Goal: Information Seeking & Learning: Learn about a topic

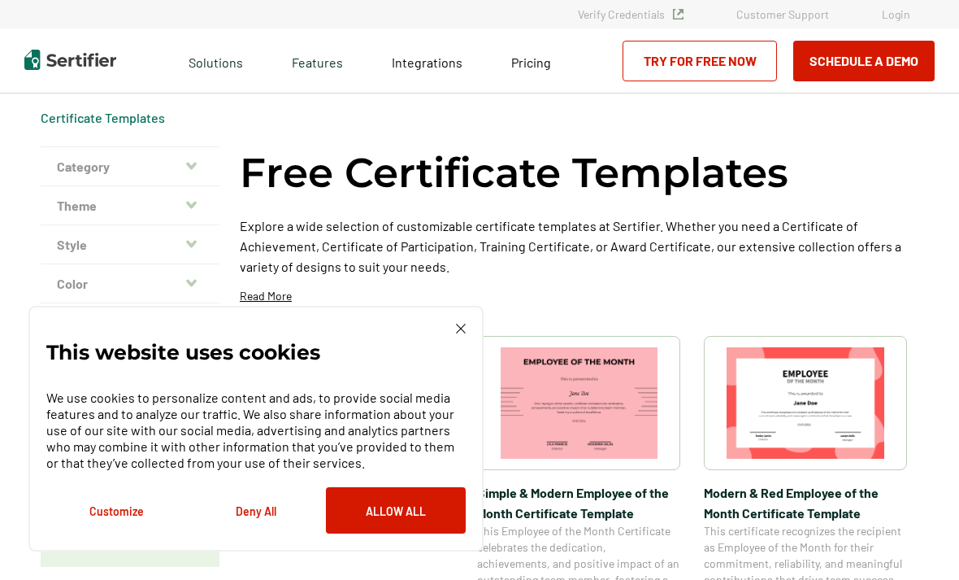
click at [89, 160] on button "Category" at bounding box center [130, 166] width 179 height 39
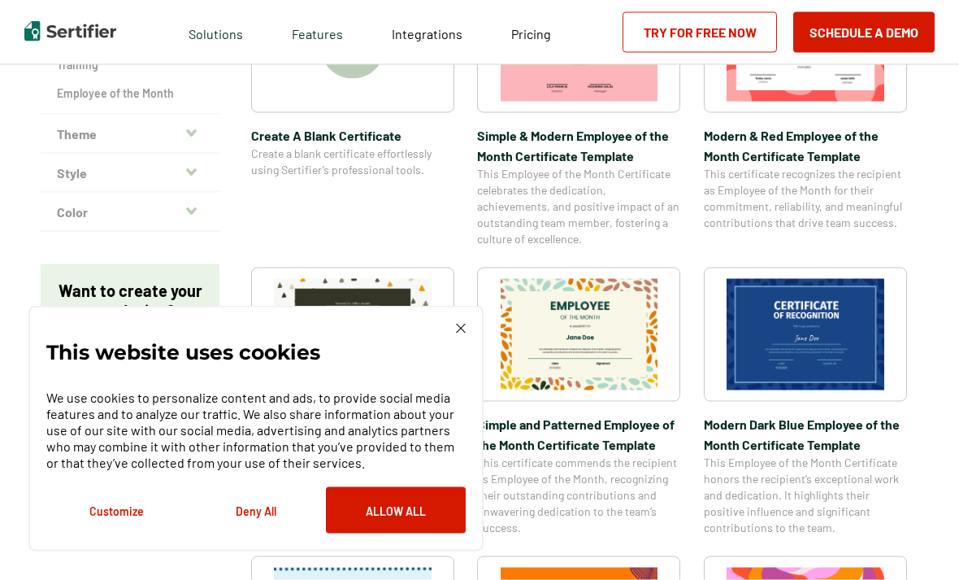
scroll to position [358, 0]
click at [460, 333] on img at bounding box center [461, 329] width 10 height 10
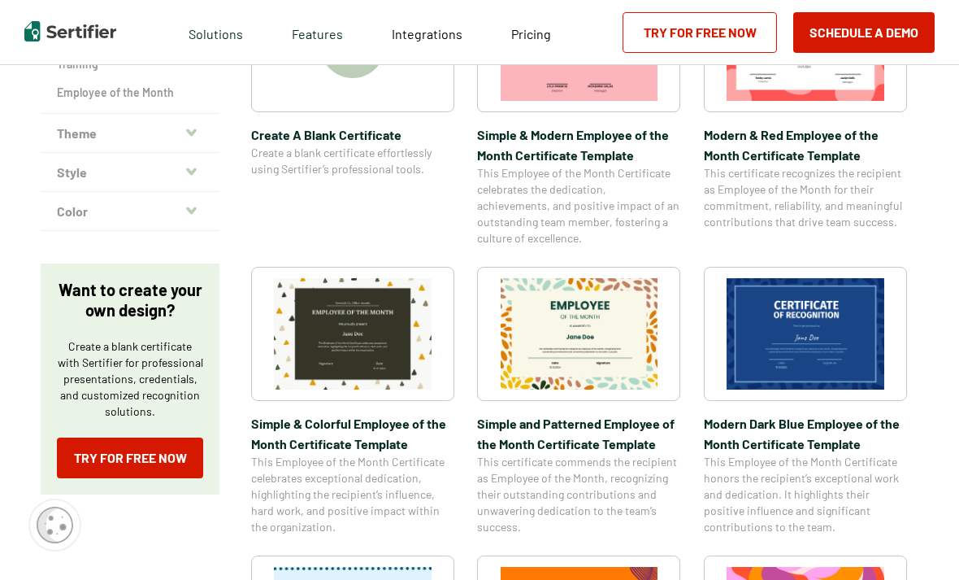
click at [81, 121] on button "Theme" at bounding box center [130, 133] width 179 height 39
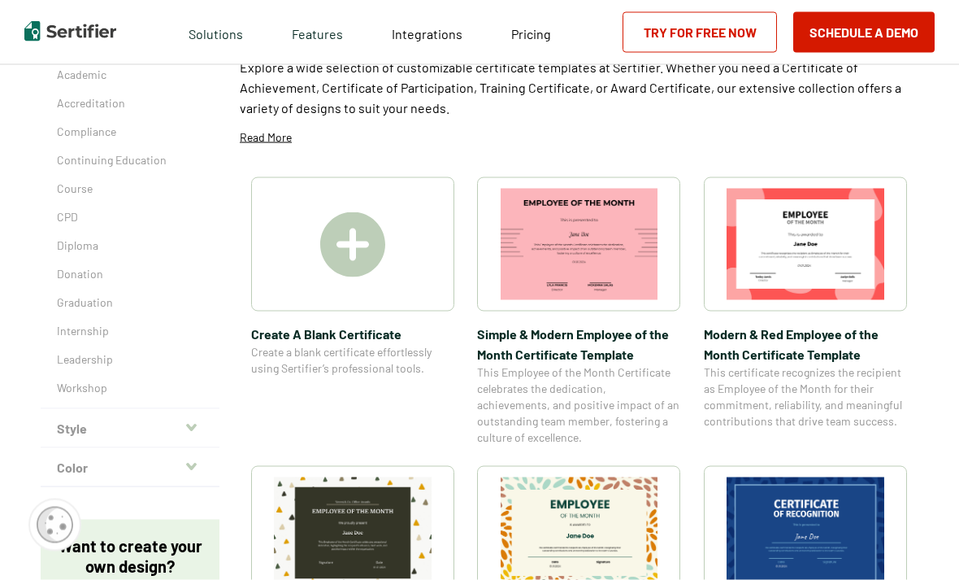
scroll to position [161, 0]
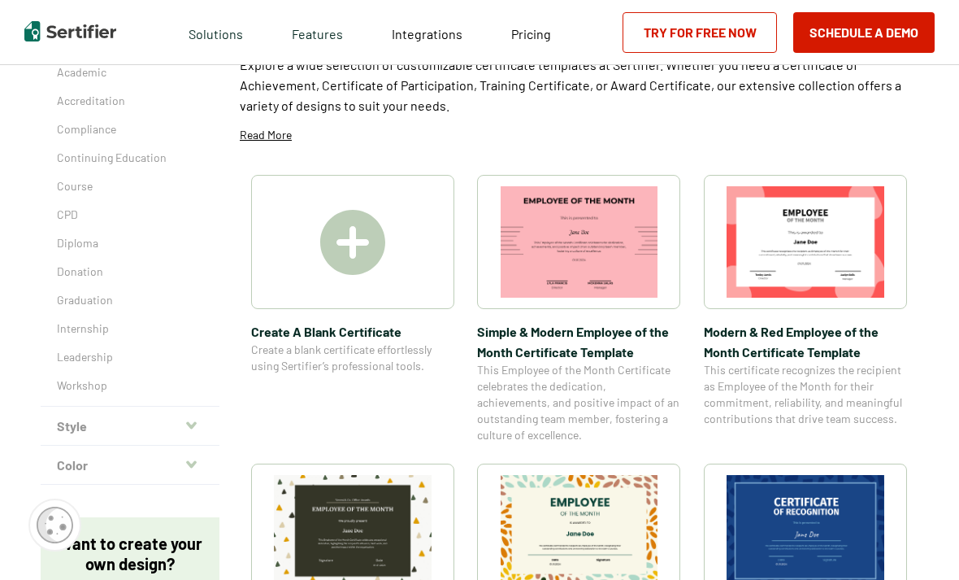
click at [60, 389] on p "Workshop" at bounding box center [130, 385] width 146 height 16
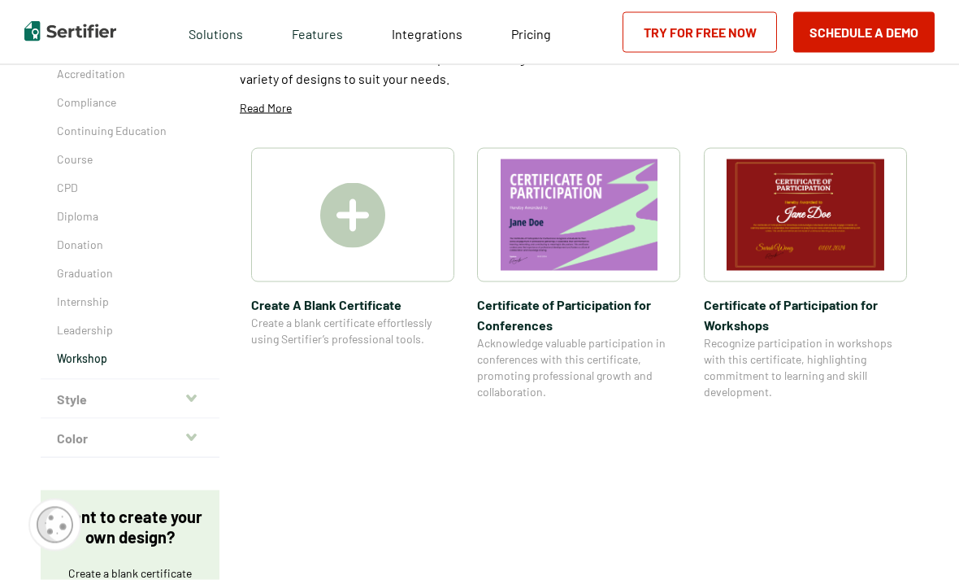
scroll to position [189, 0]
click at [78, 394] on button "Style" at bounding box center [130, 398] width 179 height 39
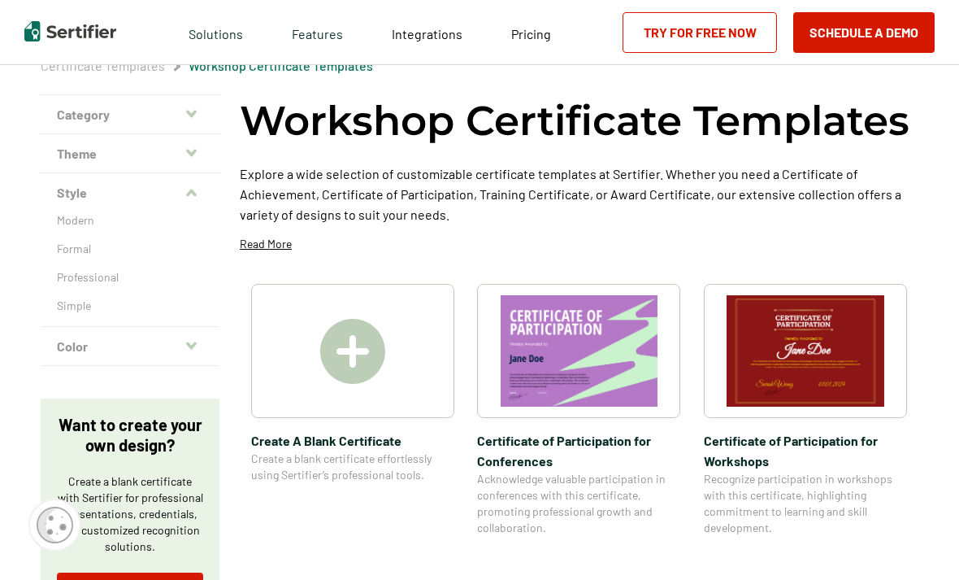
scroll to position [15, 0]
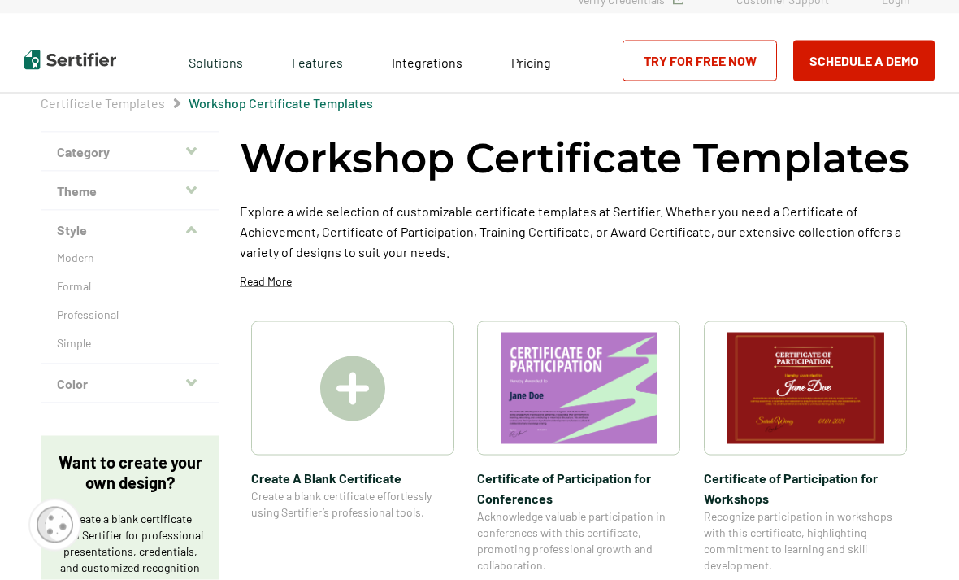
click at [77, 366] on button "Color" at bounding box center [130, 383] width 179 height 39
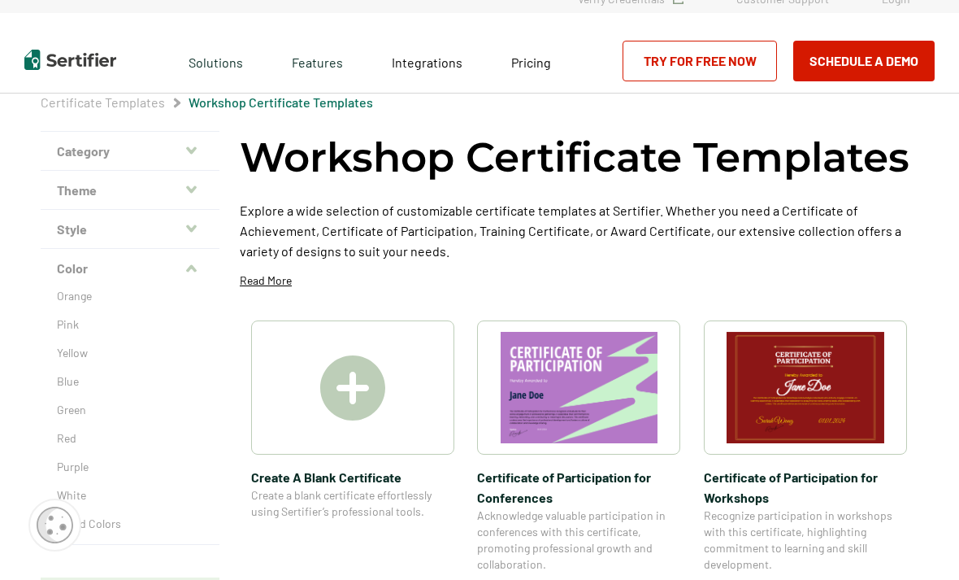
click at [72, 430] on p "Red" at bounding box center [130, 438] width 146 height 16
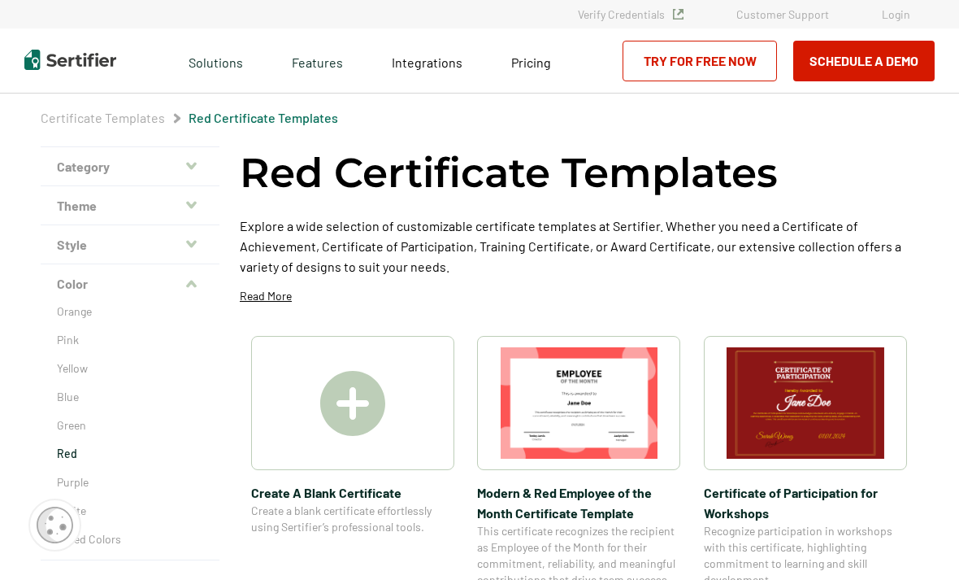
click at [77, 155] on button "Category" at bounding box center [130, 166] width 179 height 39
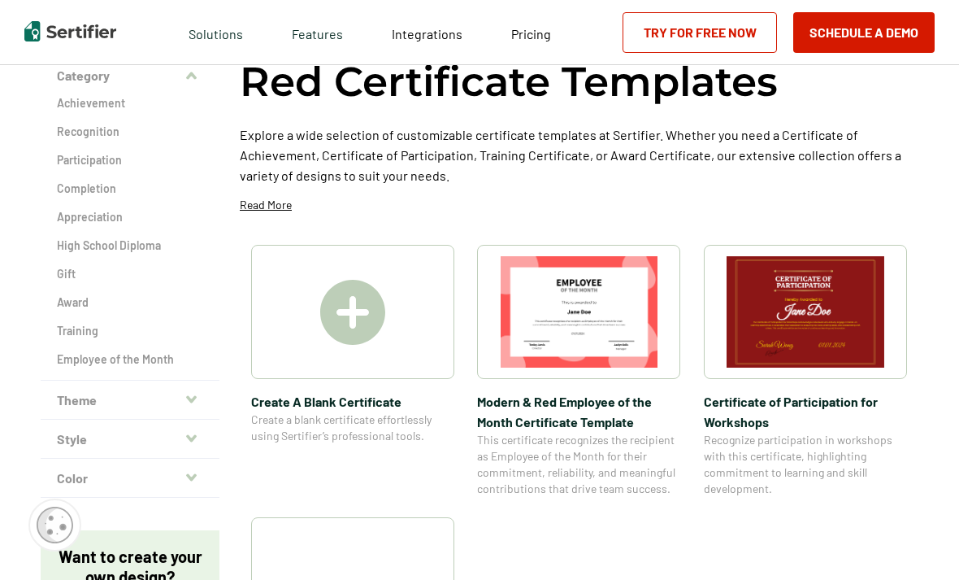
scroll to position [97, 0]
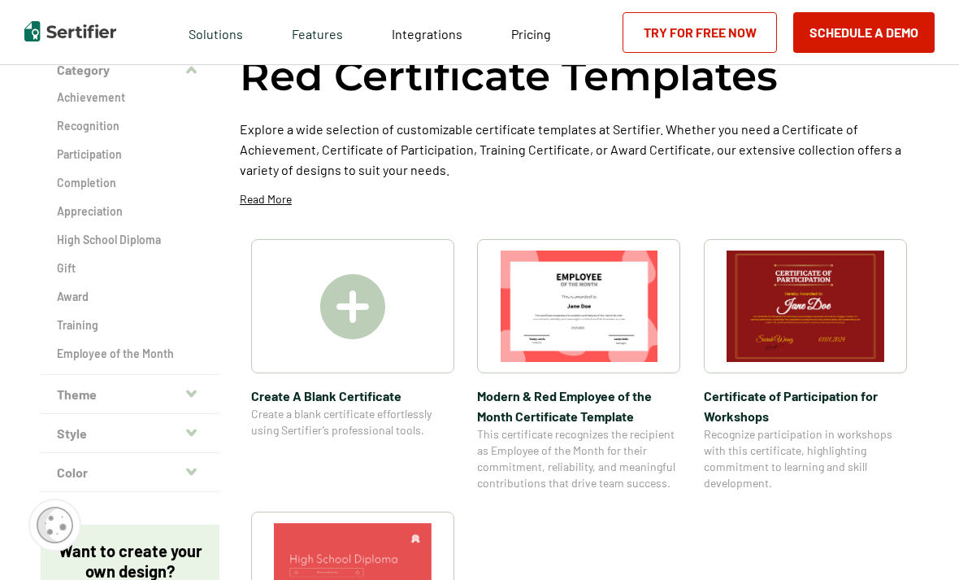
click at [68, 261] on h2 "Gift" at bounding box center [130, 268] width 146 height 16
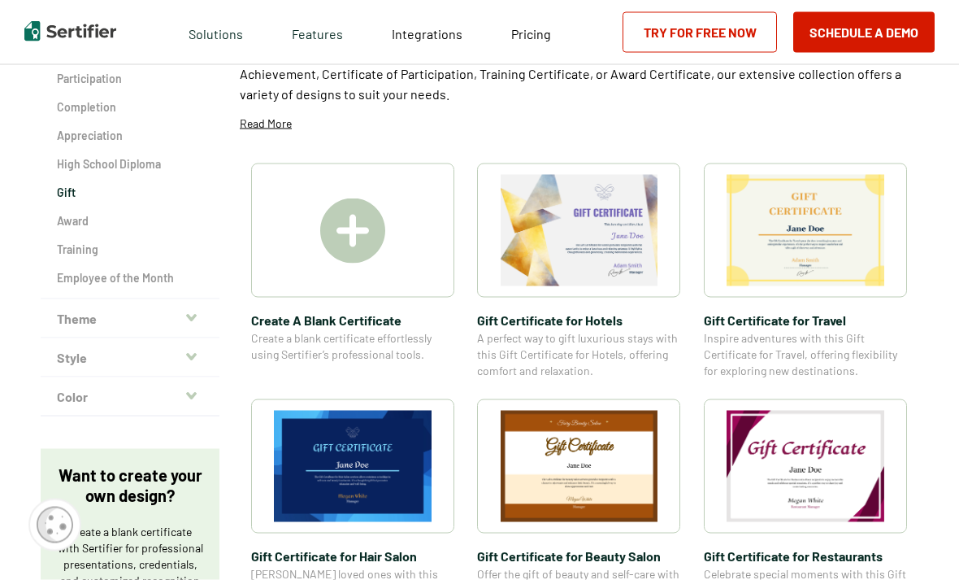
click at [86, 404] on button "Color" at bounding box center [130, 396] width 179 height 39
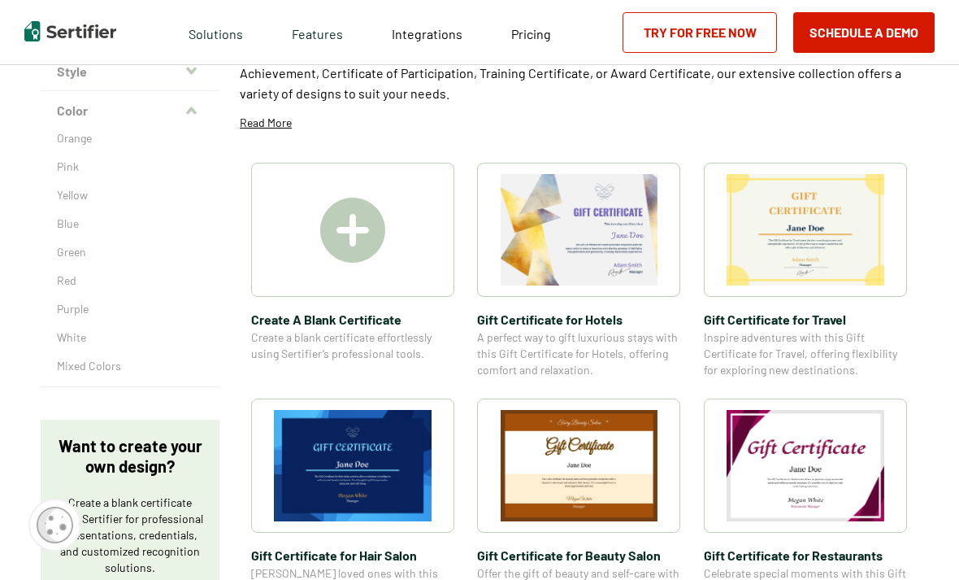
click at [72, 276] on p "Red" at bounding box center [130, 280] width 146 height 16
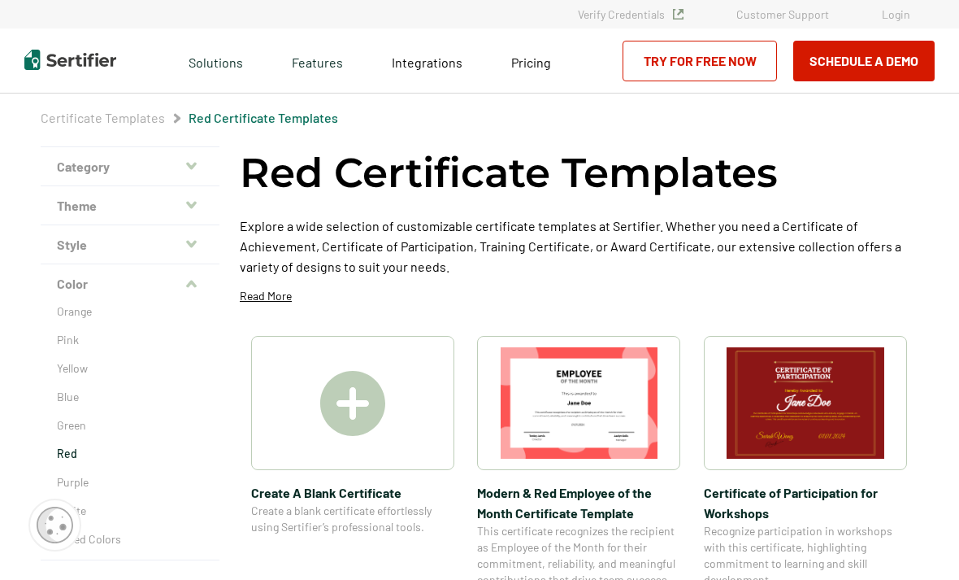
scroll to position [173, 0]
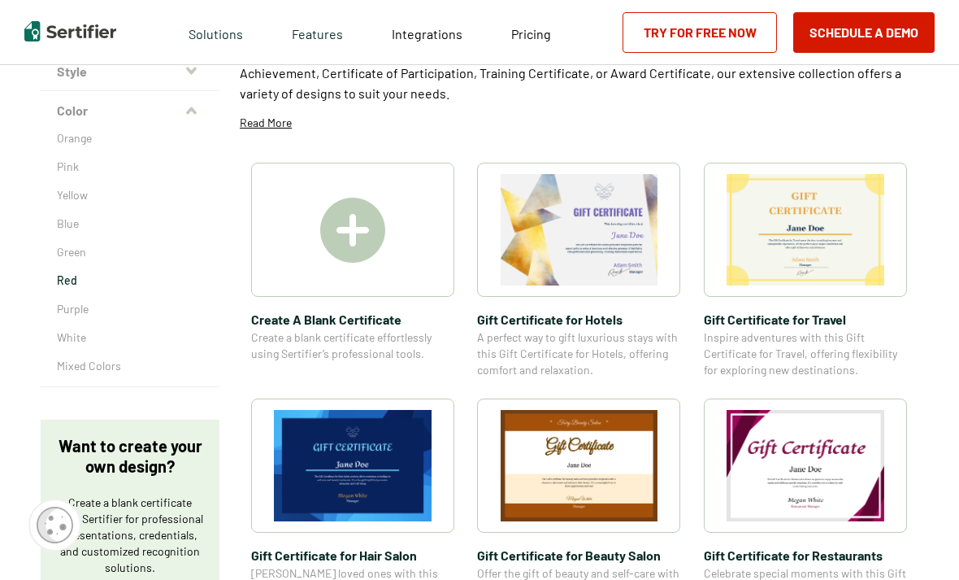
scroll to position [97, 0]
